Goal: Find specific page/section: Find specific page/section

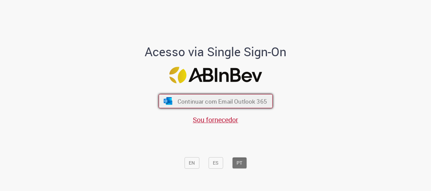
click at [230, 101] on span "Continuar com Email Outlook 365" at bounding box center [222, 101] width 90 height 8
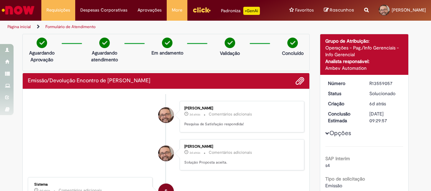
click at [203, 8] on img "Menu Cabeçalho" at bounding box center [202, 10] width 18 height 10
click at [205, 11] on img "Menu Cabeçalho" at bounding box center [202, 10] width 18 height 10
